Goal: Find specific page/section: Find specific page/section

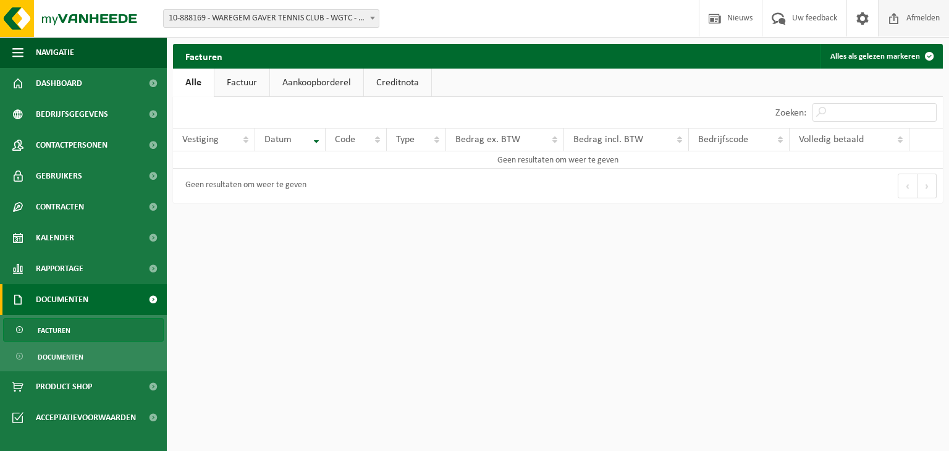
click at [907, 23] on span "Afmelden" at bounding box center [923, 18] width 40 height 36
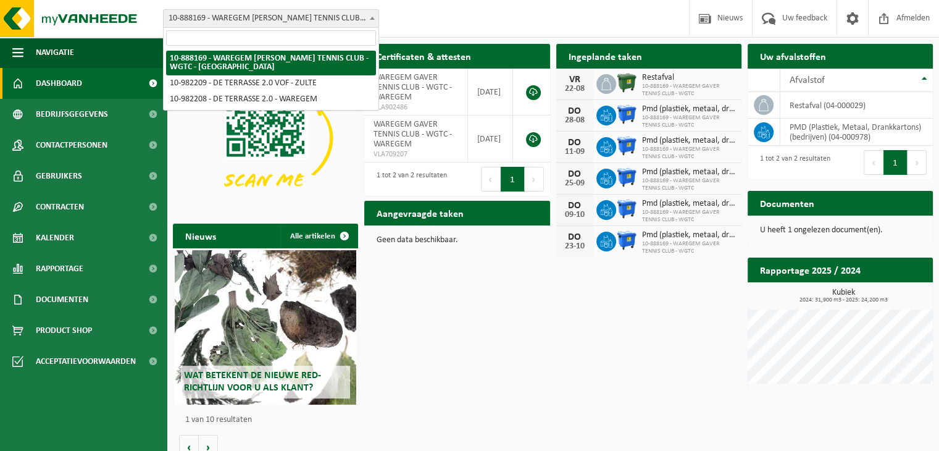
click at [334, 24] on span "10-888169 - WAREGEM GAVER TENNIS CLUB - WGTC - [GEOGRAPHIC_DATA]" at bounding box center [271, 18] width 215 height 17
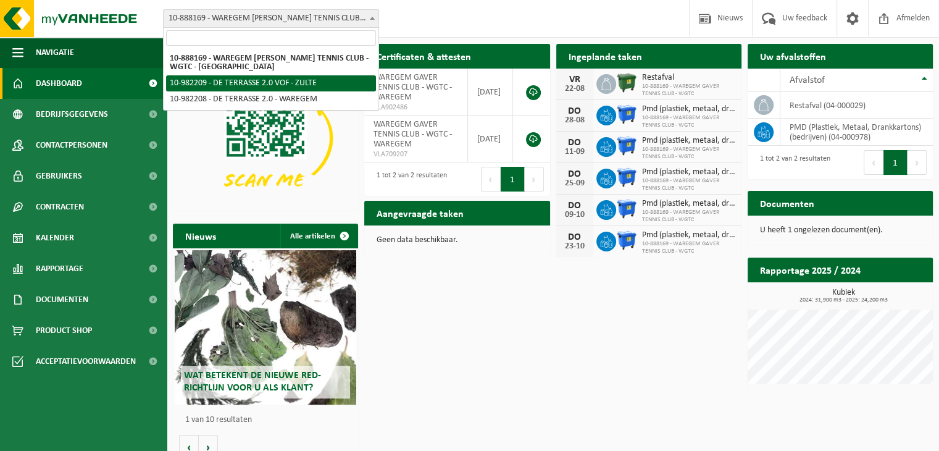
select select "162436"
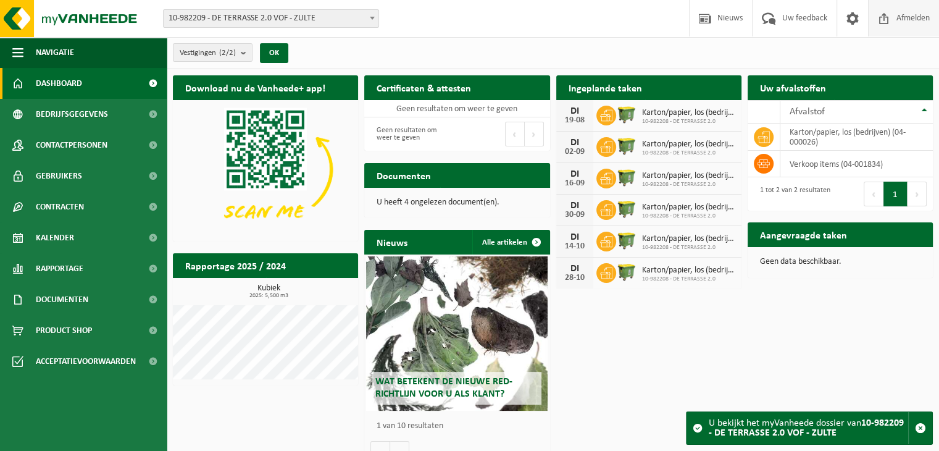
click at [908, 15] on span "Afmelden" at bounding box center [914, 18] width 40 height 36
